Goal: Information Seeking & Learning: Find specific page/section

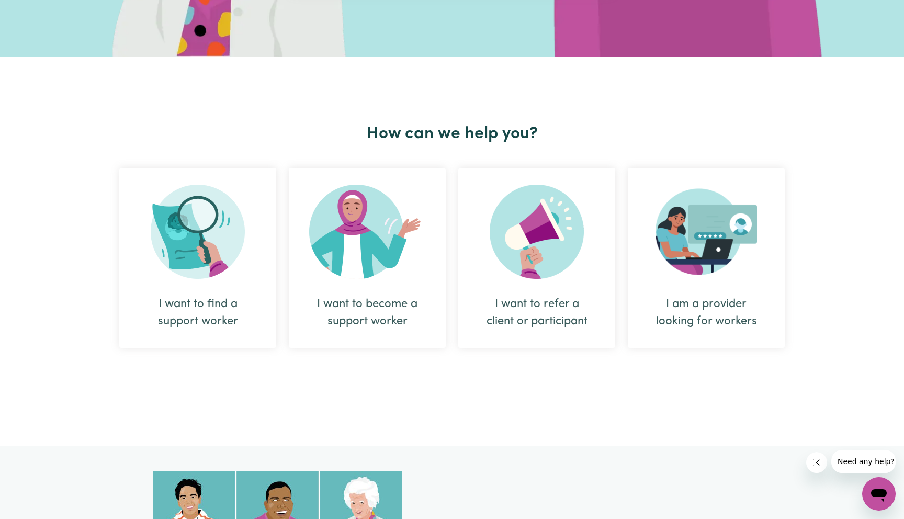
scroll to position [287, 0]
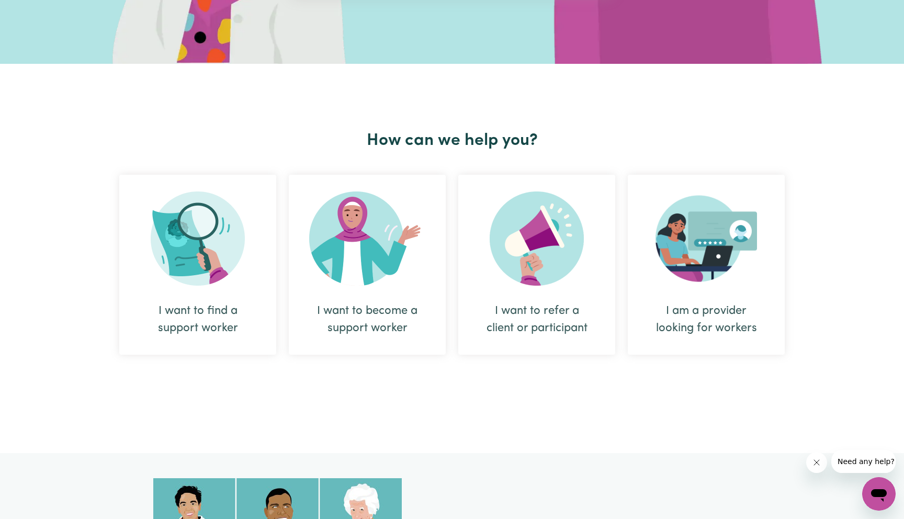
click at [388, 321] on div "I want to become a support worker" at bounding box center [367, 319] width 107 height 35
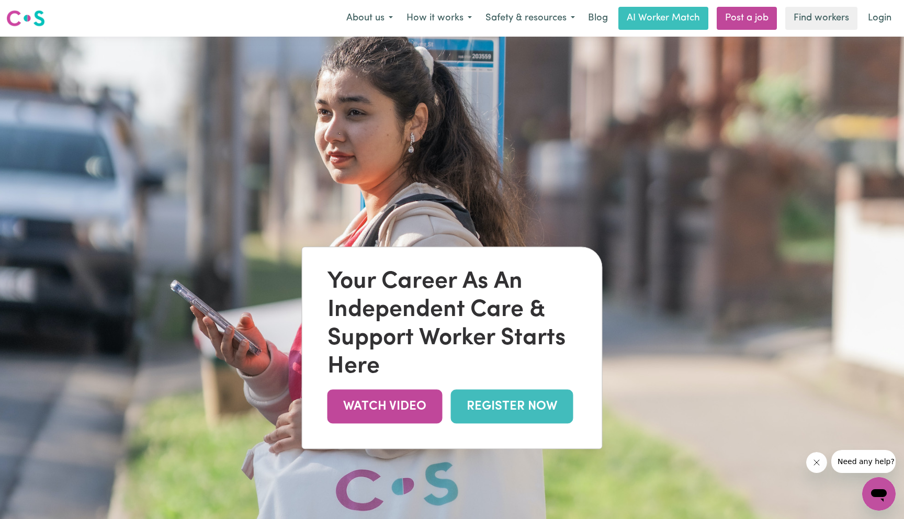
click at [524, 413] on link "REGISTER NOW" at bounding box center [512, 407] width 122 height 34
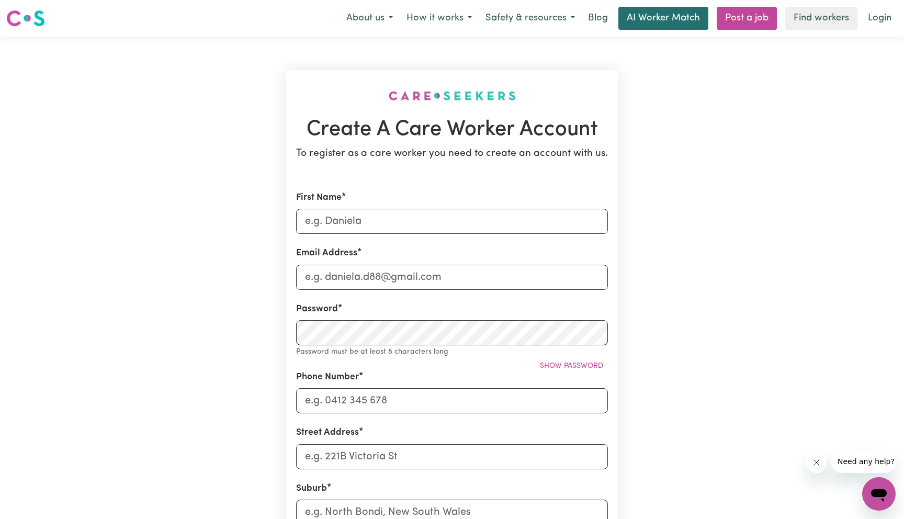
click at [677, 24] on link "AI Worker Match" at bounding box center [663, 18] width 90 height 23
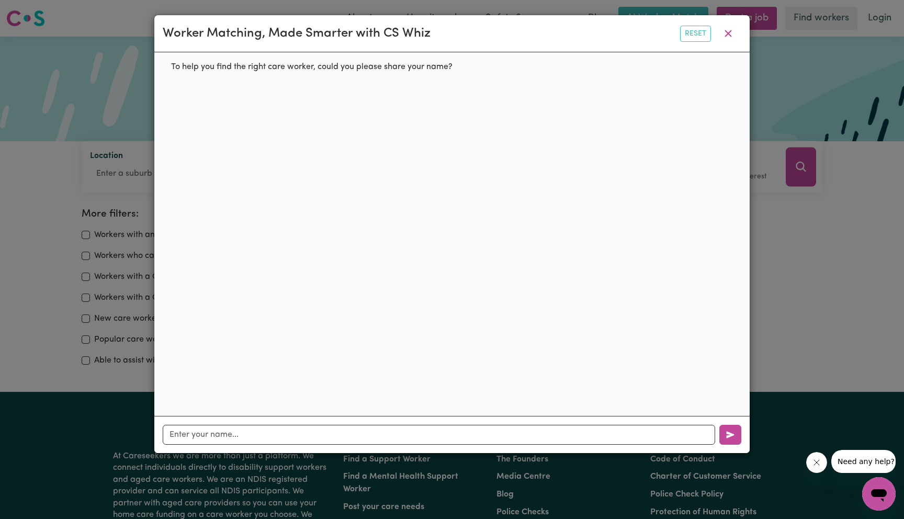
click at [680, 24] on div "Worker Matching, Made Smarter with CS Whiz Reset" at bounding box center [451, 33] width 595 height 37
click at [728, 36] on icon "button" at bounding box center [728, 33] width 13 height 13
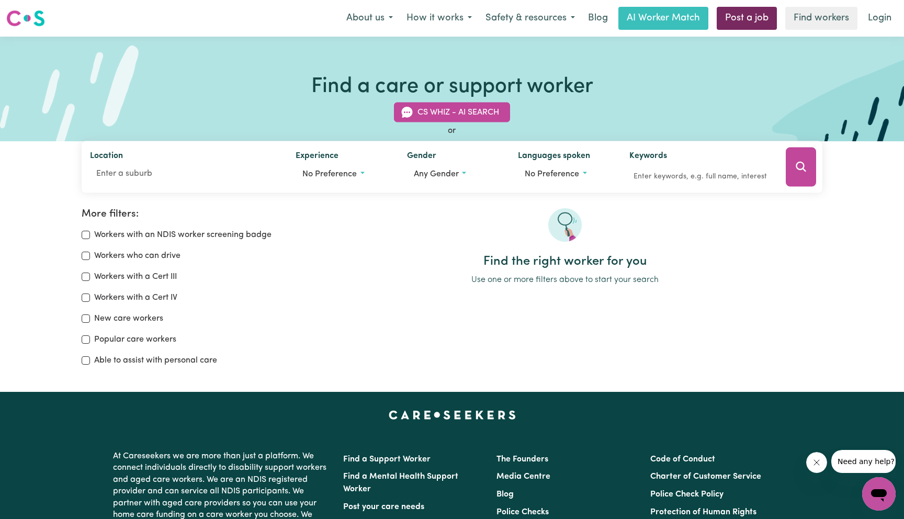
click at [739, 17] on link "Post a job" at bounding box center [747, 18] width 60 height 23
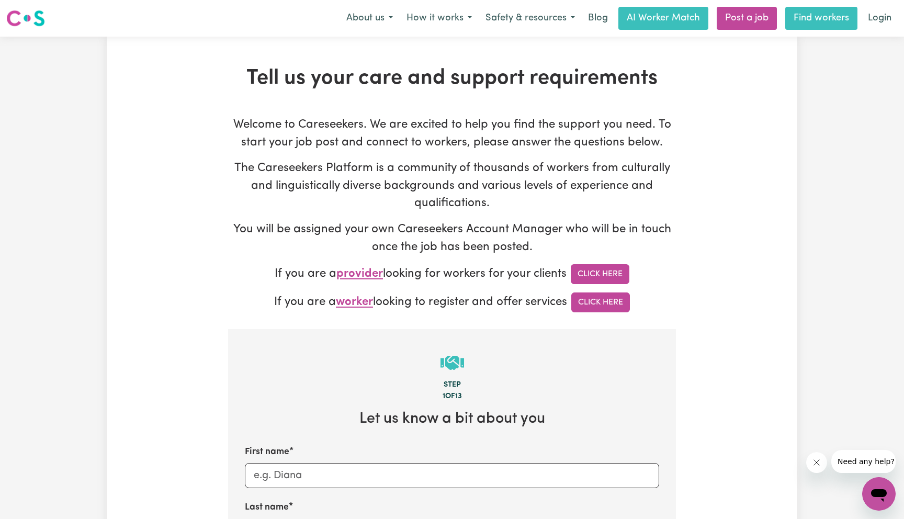
click at [807, 16] on link "Find workers" at bounding box center [821, 18] width 72 height 23
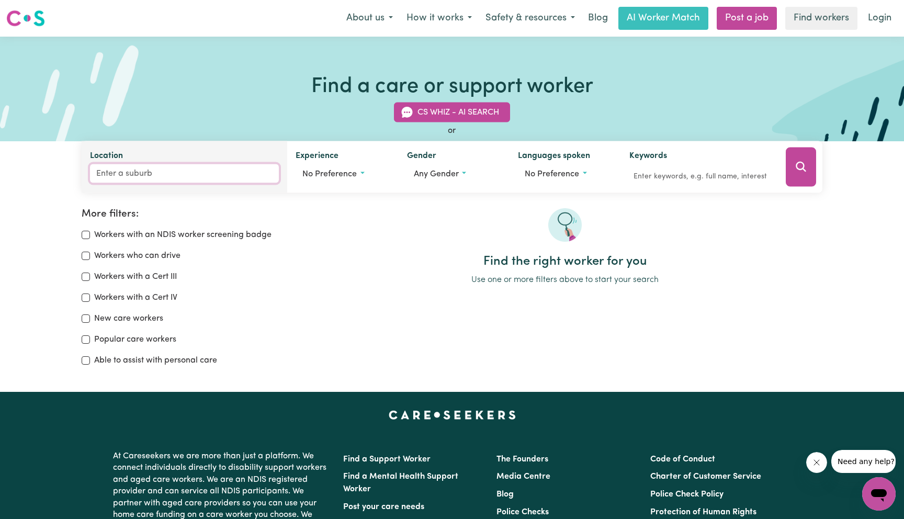
click at [132, 172] on input "Location" at bounding box center [184, 173] width 189 height 19
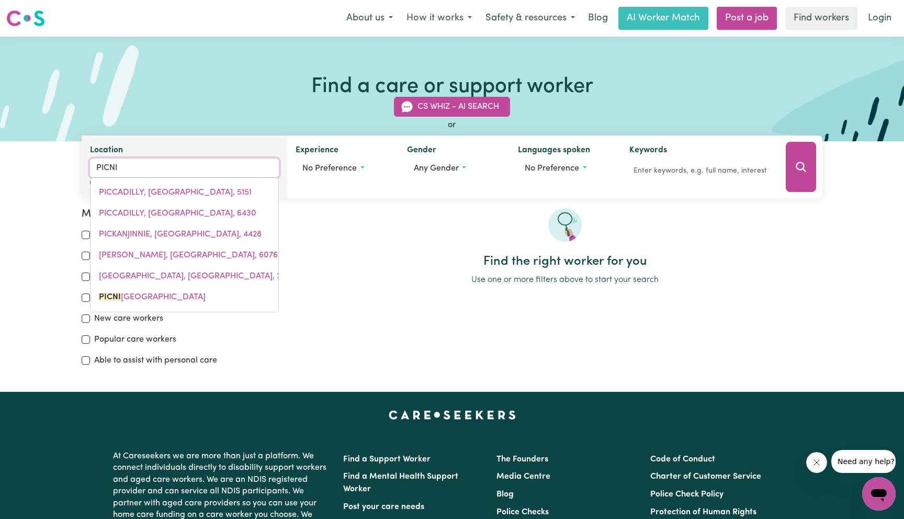
type input "PICNIC"
type input "[GEOGRAPHIC_DATA]"
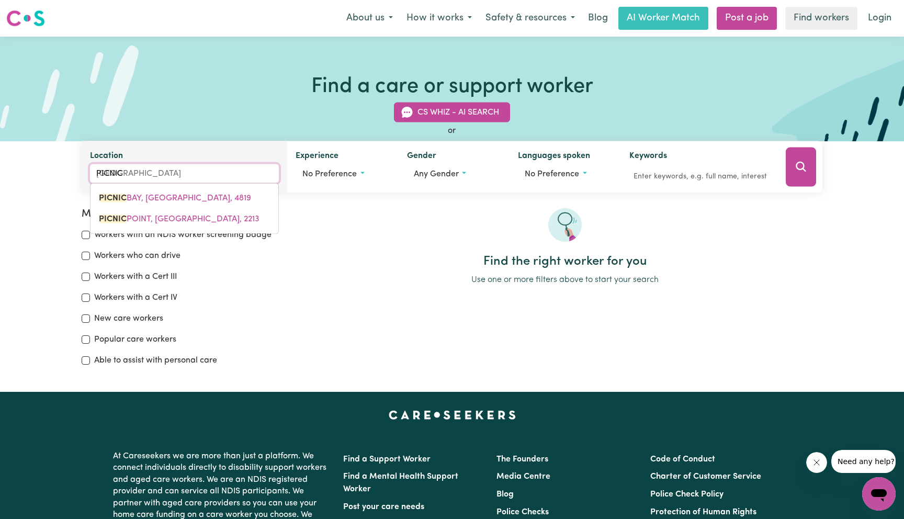
type input "PICNIC P"
type input "PICNIC PO"
type input "[GEOGRAPHIC_DATA], 2213"
type input "PICNIC POINT"
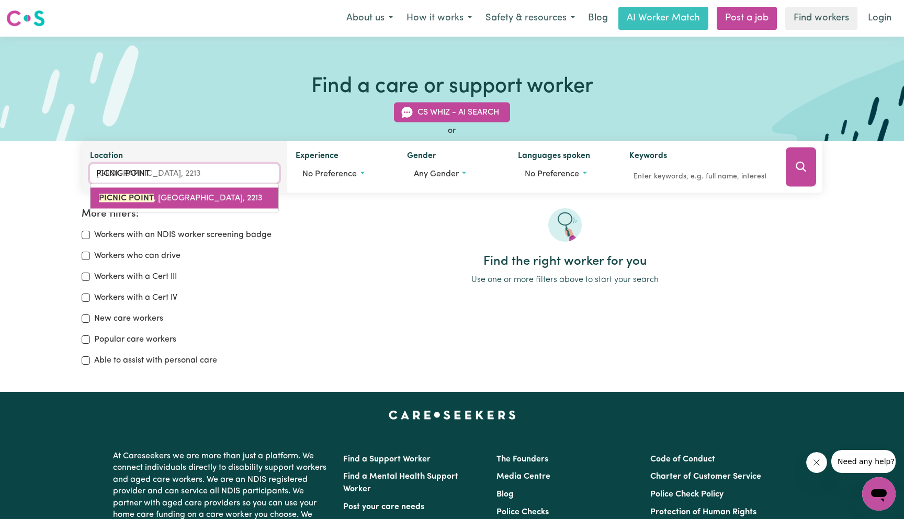
click at [183, 192] on link "[GEOGRAPHIC_DATA], 2213" at bounding box center [185, 198] width 188 height 21
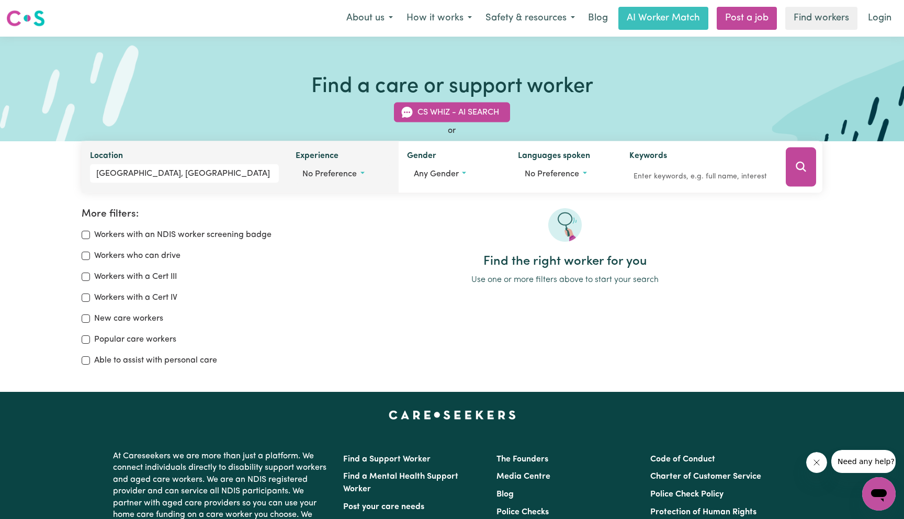
click at [358, 171] on button "No preference" at bounding box center [343, 174] width 95 height 20
click at [307, 220] on input "Aged care" at bounding box center [306, 218] width 8 height 8
checkbox input "true"
checkbox input "false"
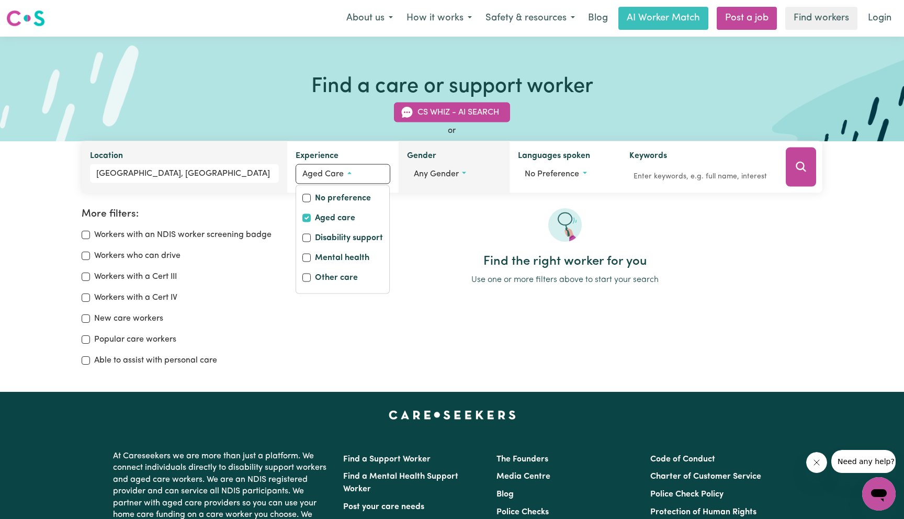
click at [453, 175] on span "Any gender" at bounding box center [436, 174] width 45 height 8
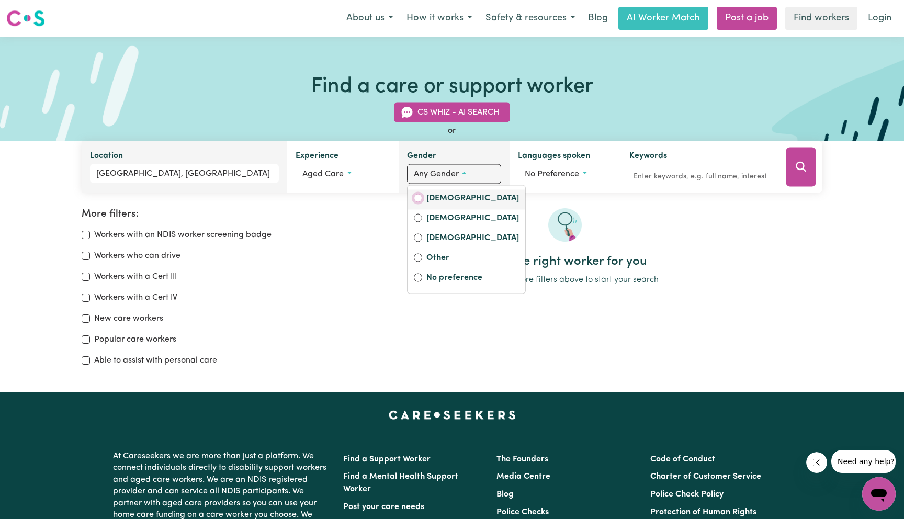
click at [415, 197] on input "[DEMOGRAPHIC_DATA]" at bounding box center [418, 198] width 8 height 8
radio input "true"
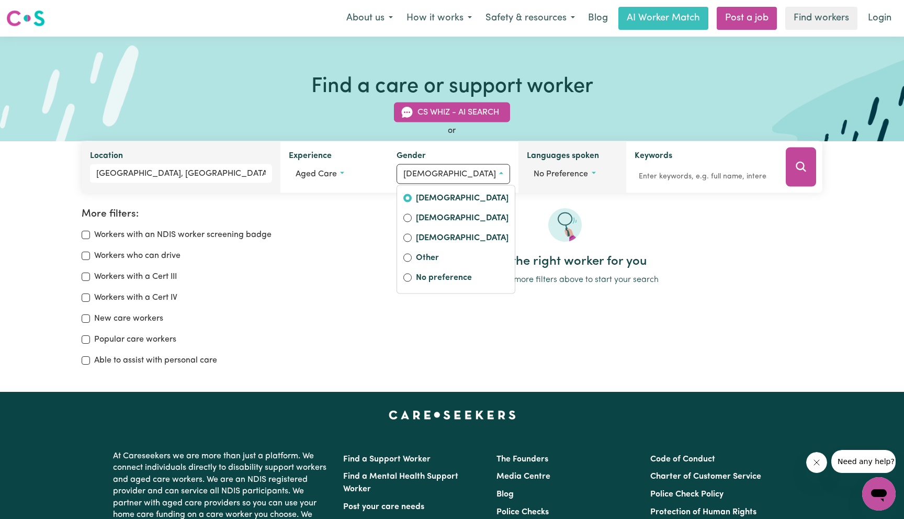
click at [578, 171] on span "No preference" at bounding box center [561, 174] width 54 height 8
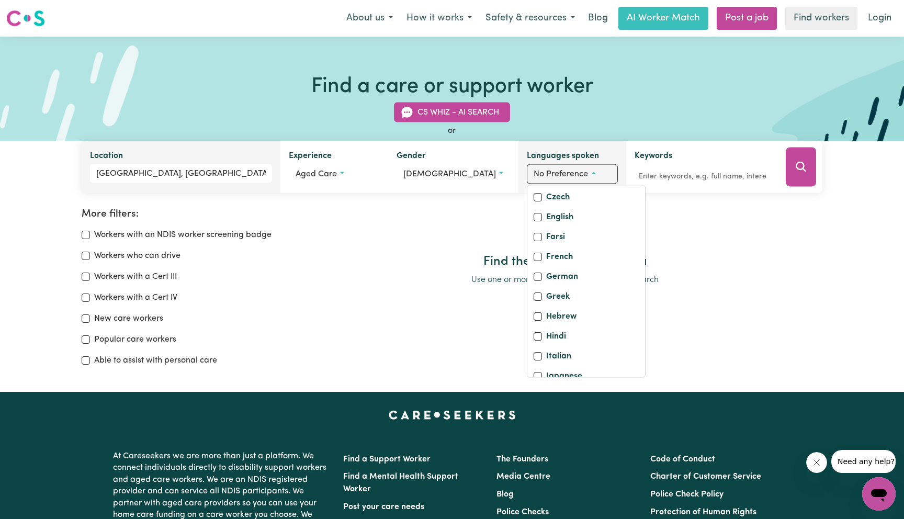
scroll to position [175, 0]
click at [534, 219] on input "English" at bounding box center [538, 215] width 8 height 8
checkbox input "true"
checkbox input "false"
click at [792, 171] on button "Search" at bounding box center [801, 167] width 30 height 39
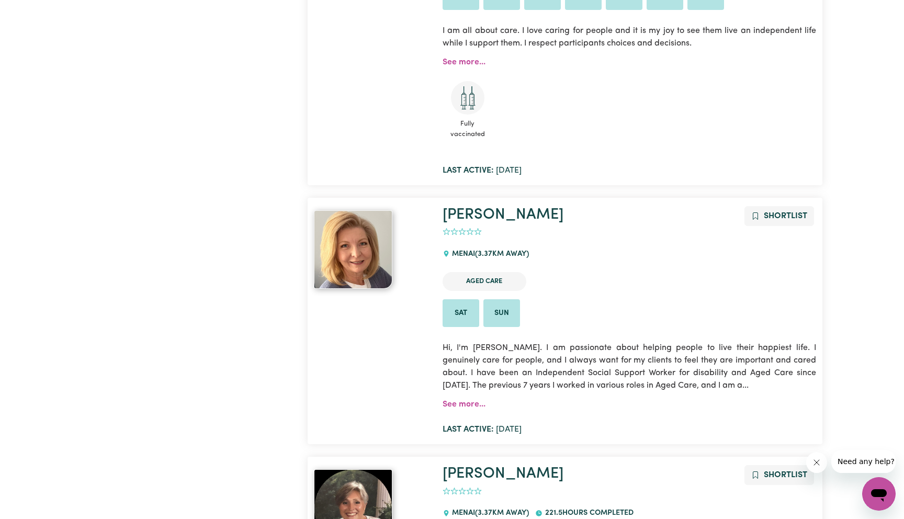
scroll to position [2422, 0]
click at [464, 399] on link "See more..." at bounding box center [464, 403] width 43 height 8
